Goal: Task Accomplishment & Management: Manage account settings

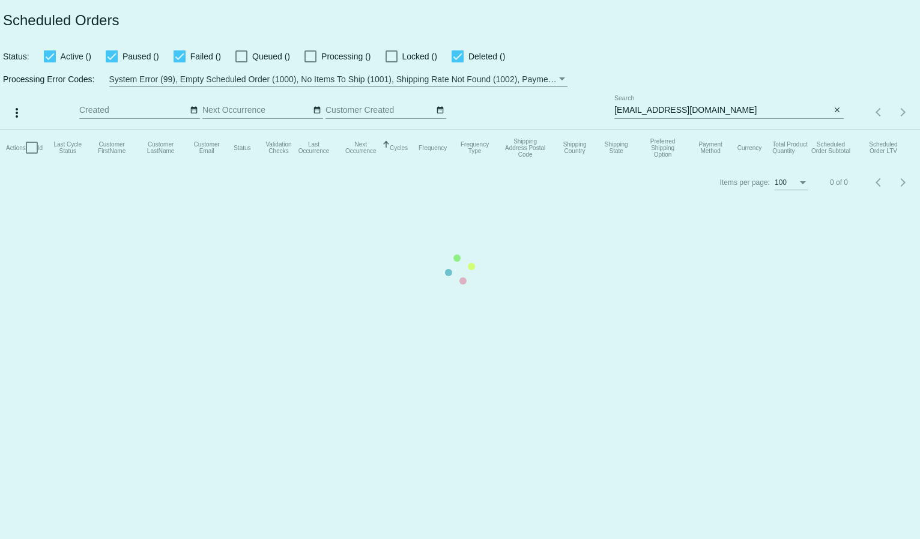
click at [645, 130] on mat-table "Actions Id Last Cycle Status Customer FirstName Customer LastName Customer Emai…" at bounding box center [460, 148] width 920 height 36
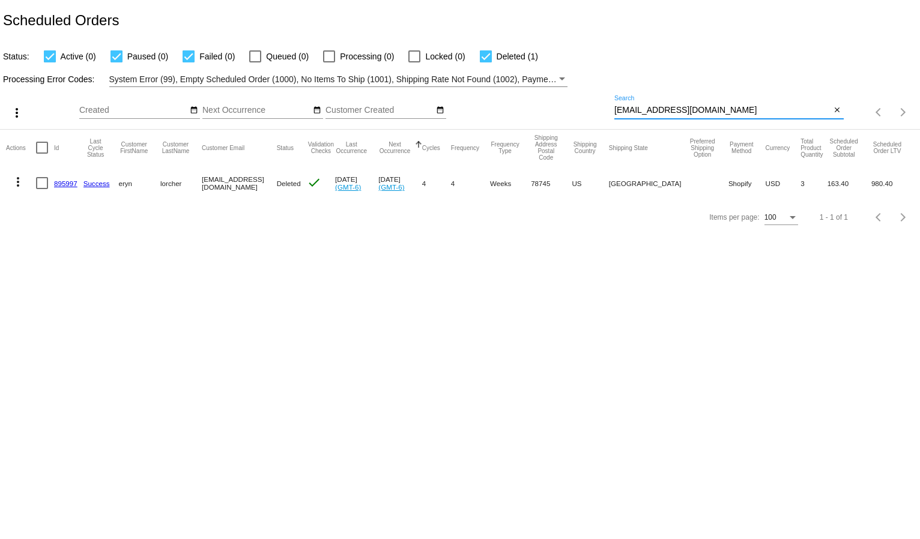
click at [645, 110] on input "erynlorcher@gmail.com" at bounding box center [722, 111] width 217 height 10
paste input "brooklette@hot"
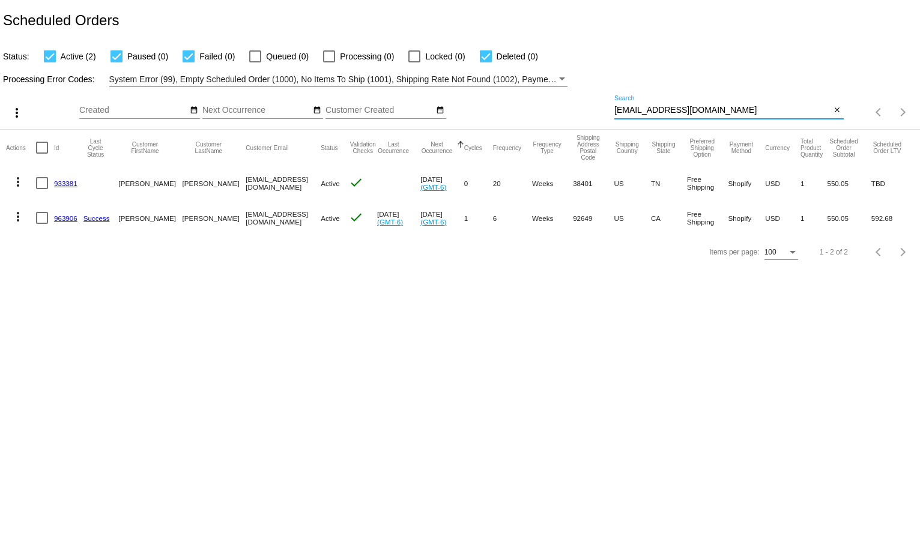
type input "brooklette@hotmail.com"
click at [19, 182] on mat-icon "more_vert" at bounding box center [18, 182] width 14 height 14
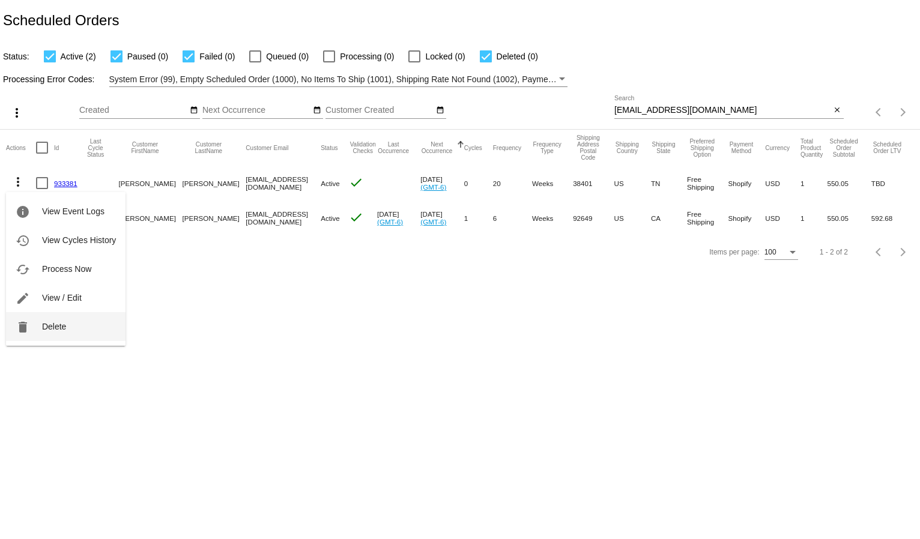
click at [40, 324] on button "delete Delete" at bounding box center [66, 326] width 120 height 29
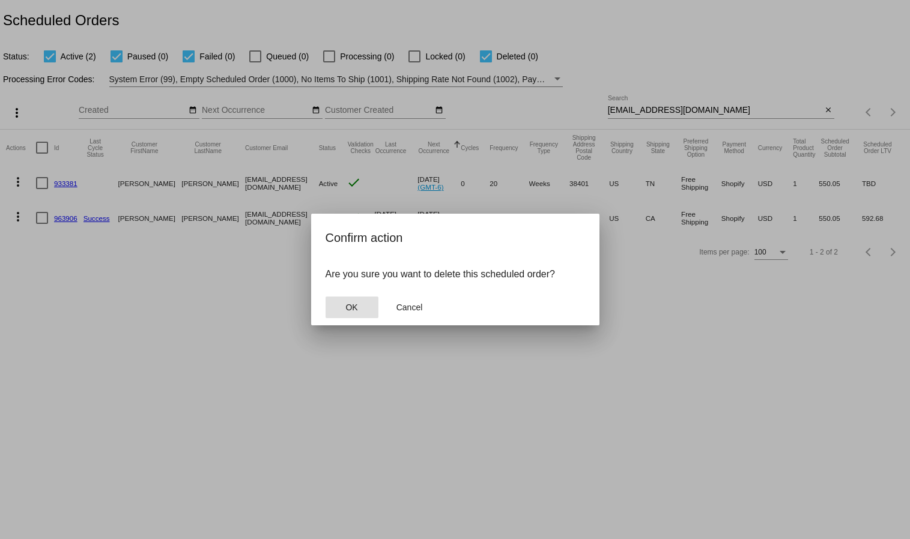
click at [348, 302] on button "OK" at bounding box center [352, 308] width 53 height 22
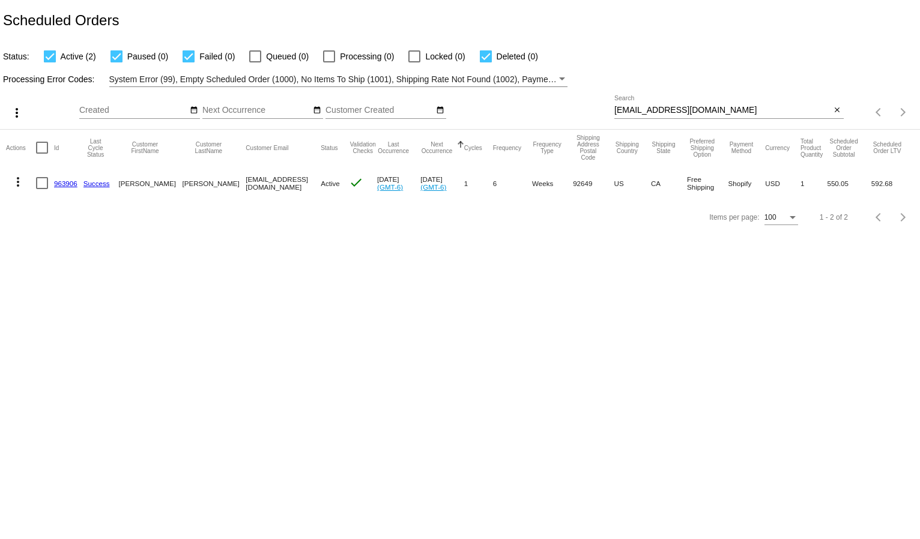
click at [17, 186] on mat-icon "more_vert" at bounding box center [18, 182] width 14 height 14
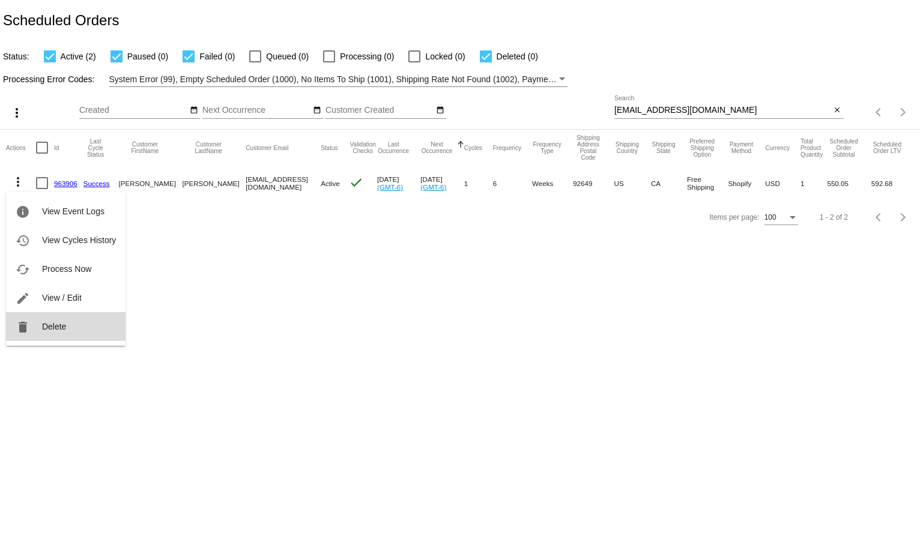
click at [35, 317] on button "delete Delete" at bounding box center [66, 326] width 120 height 29
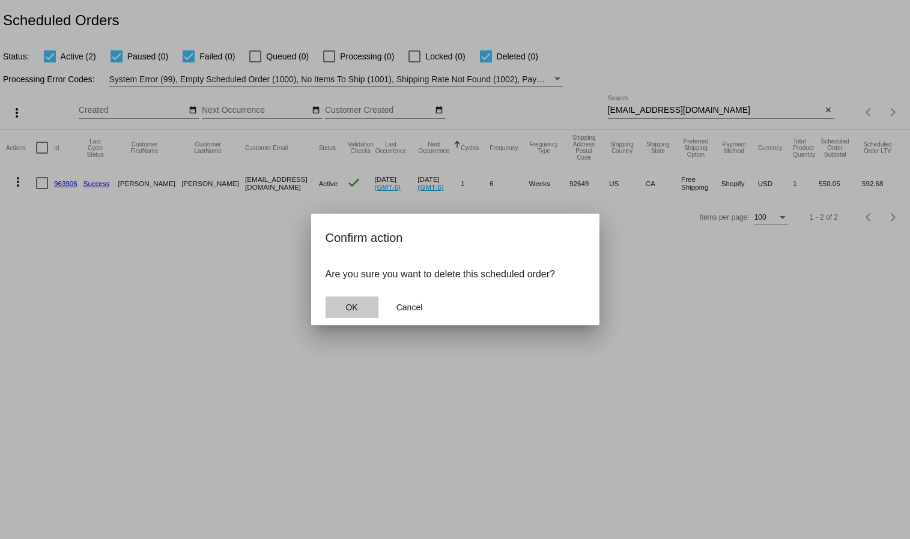
click at [349, 306] on span "OK" at bounding box center [351, 308] width 12 height 10
